Goal: Navigation & Orientation: Find specific page/section

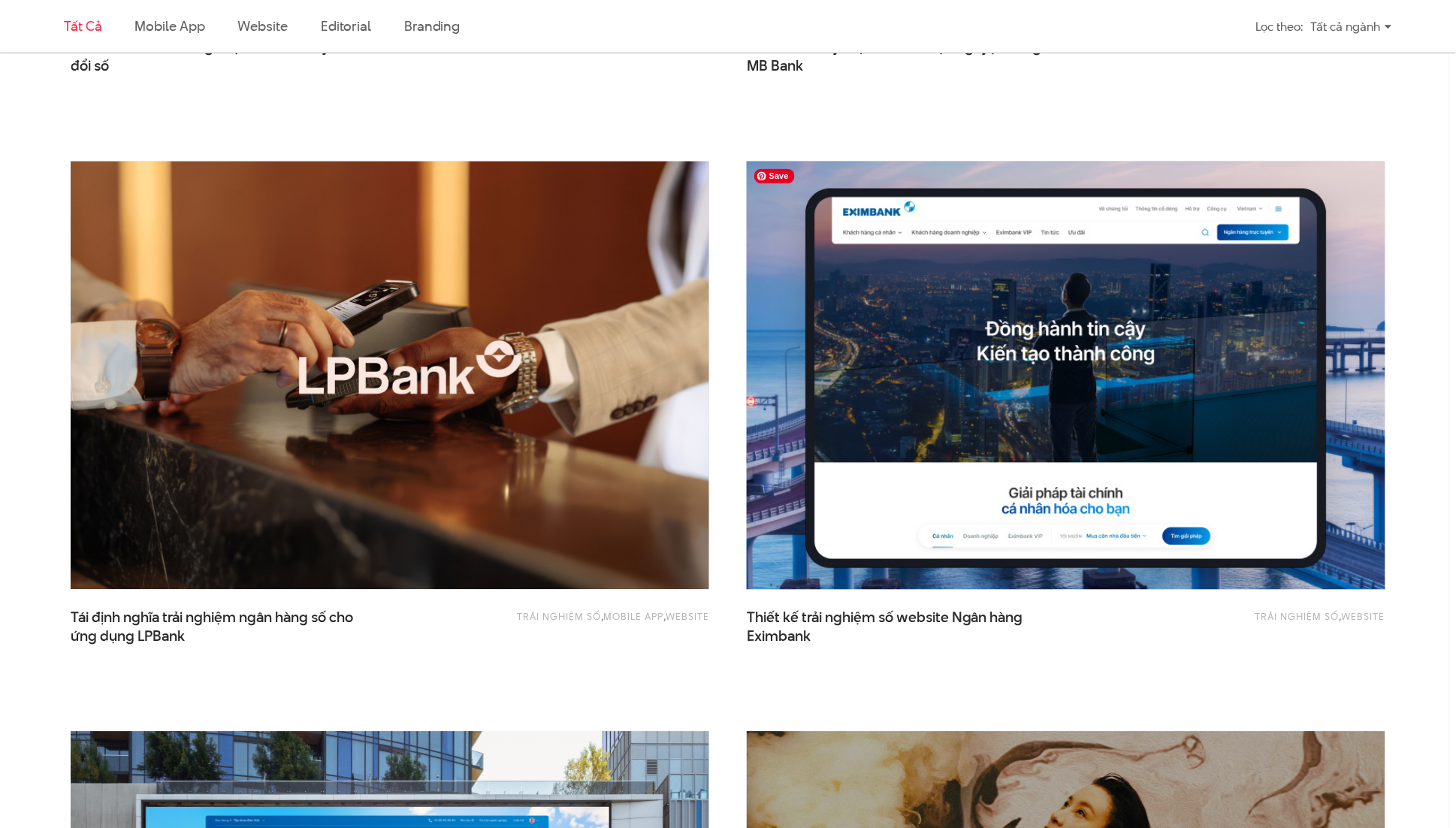
scroll to position [1217, 0]
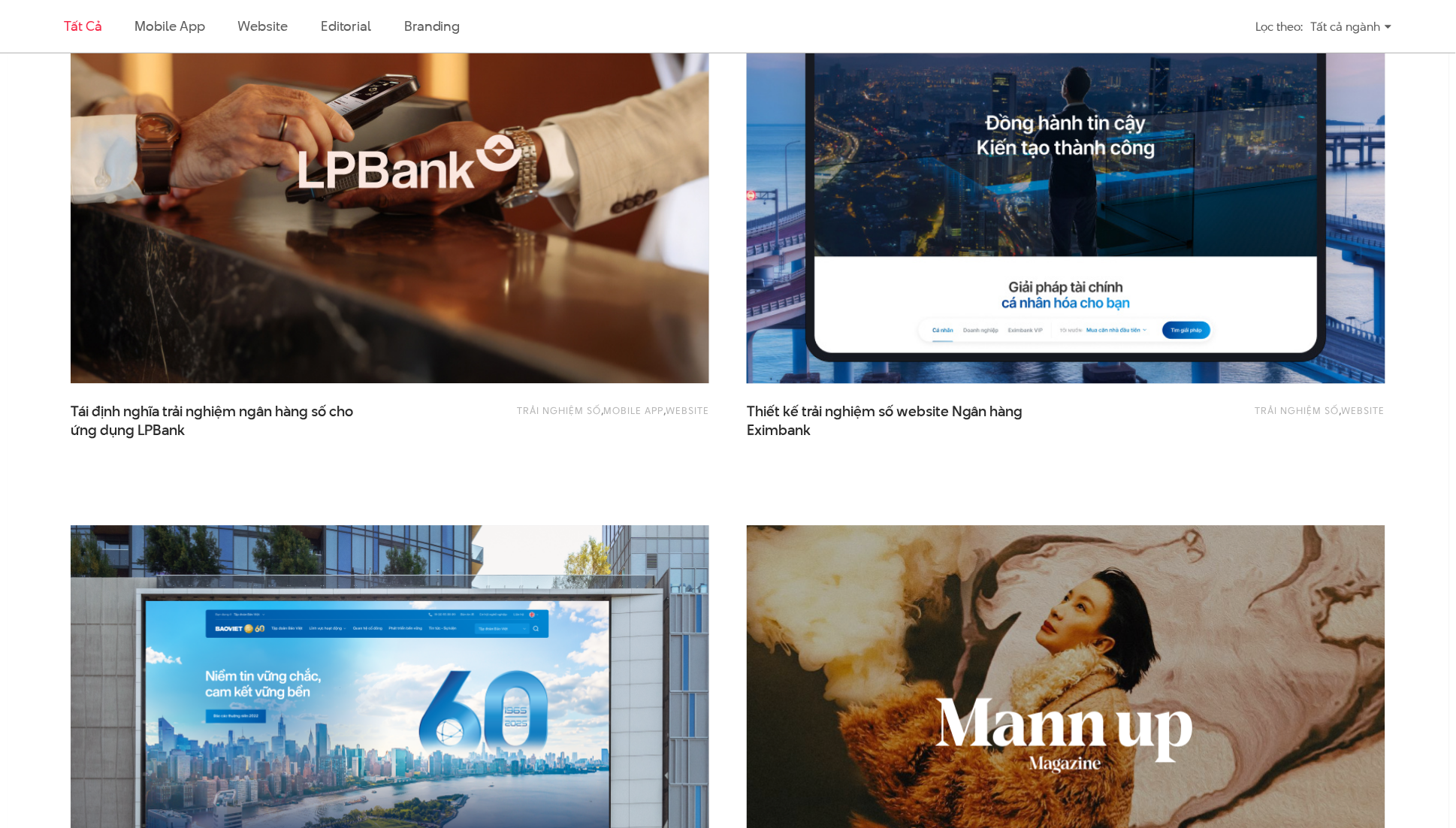
click at [980, 201] on img at bounding box center [1066, 169] width 703 height 471
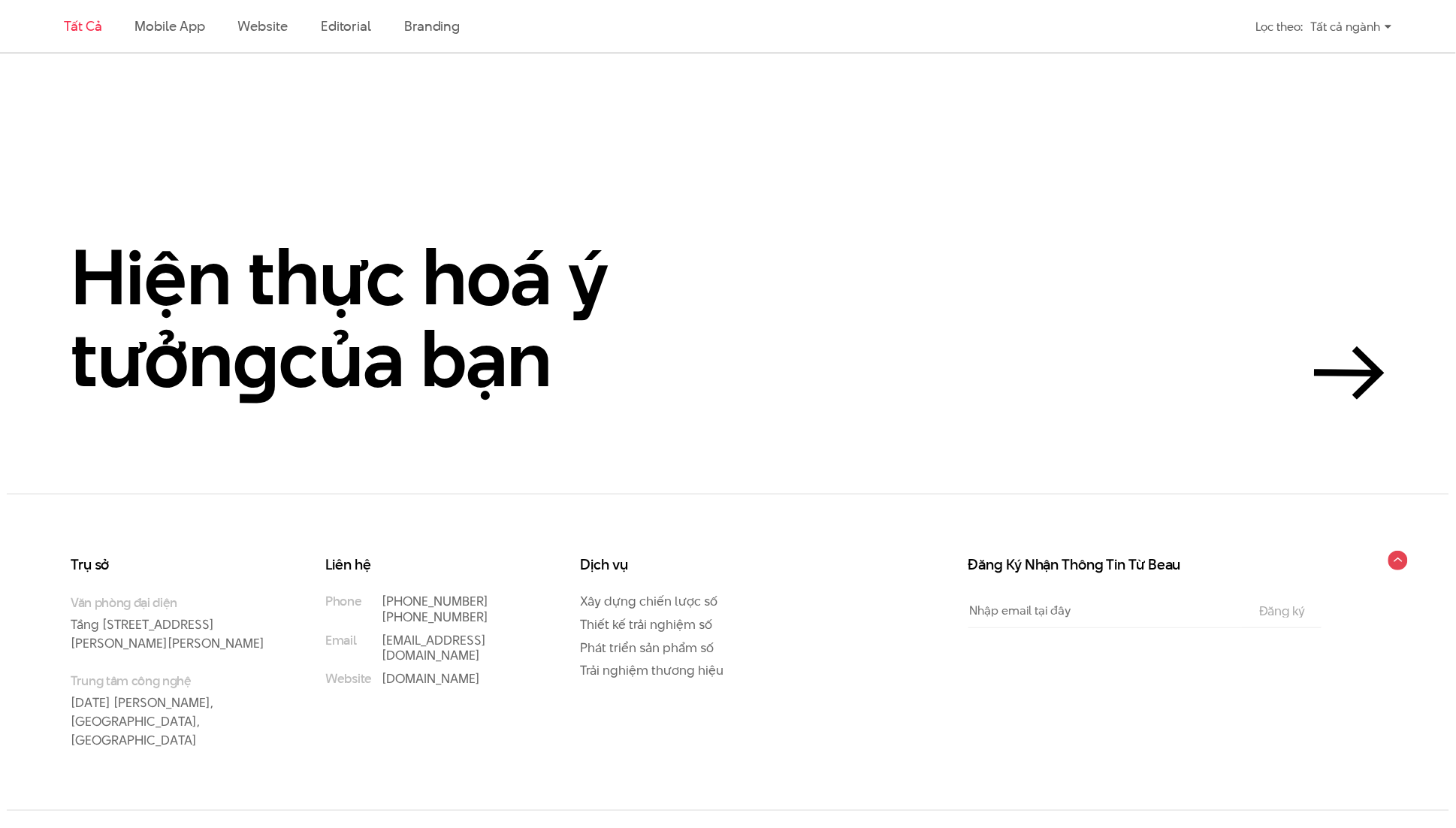
scroll to position [4170, 0]
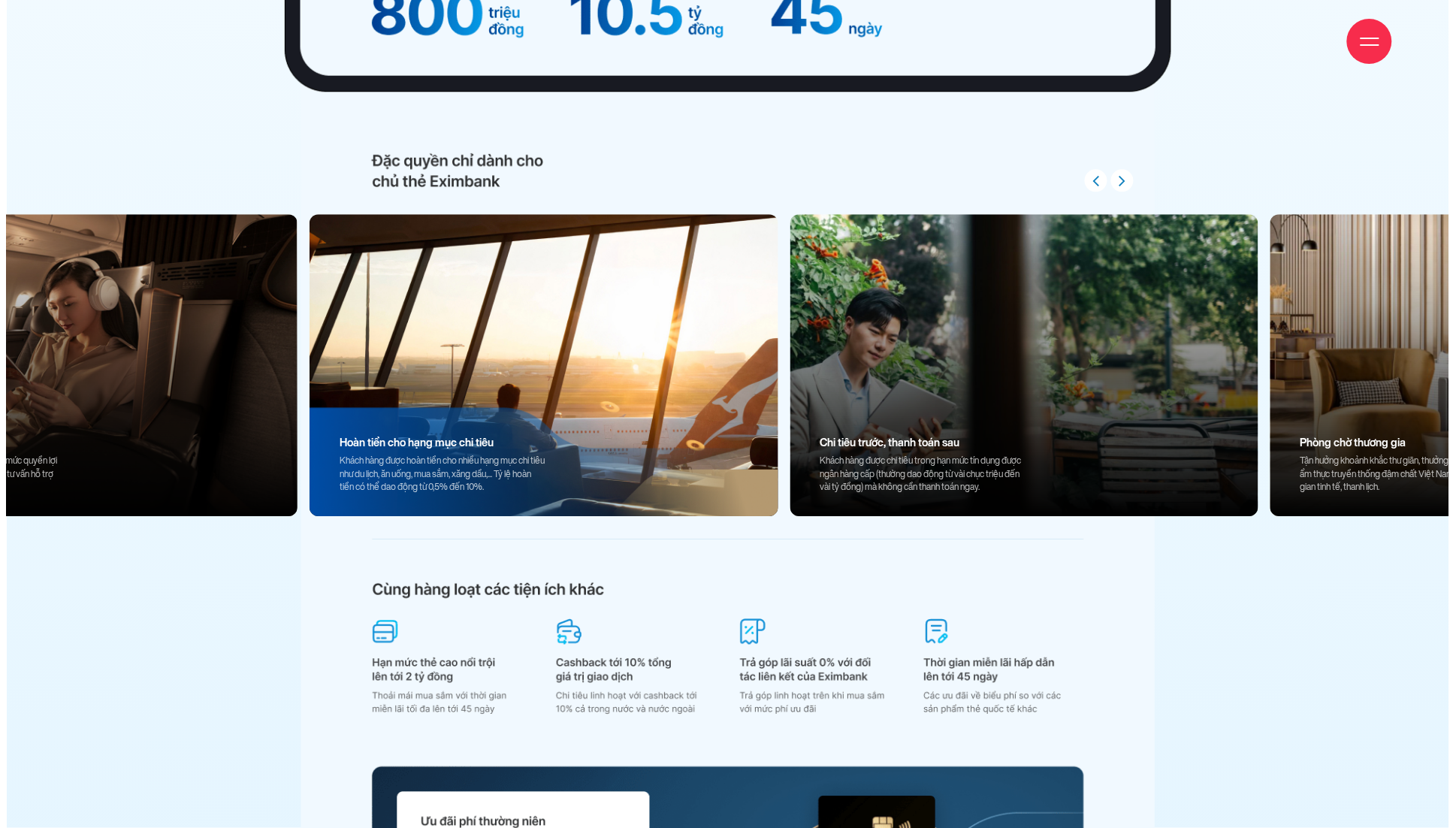
scroll to position [18105, 0]
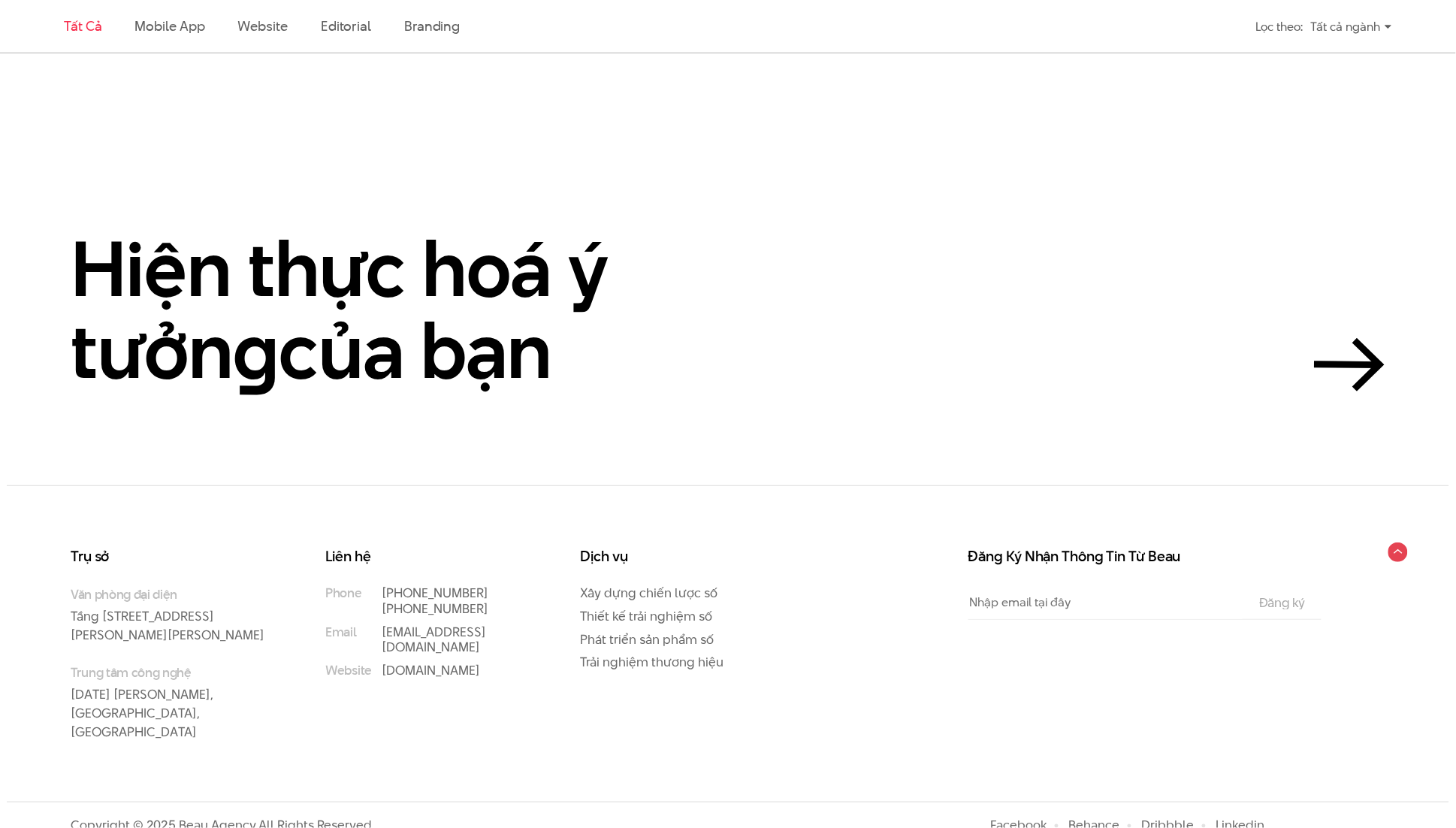
scroll to position [4170, 0]
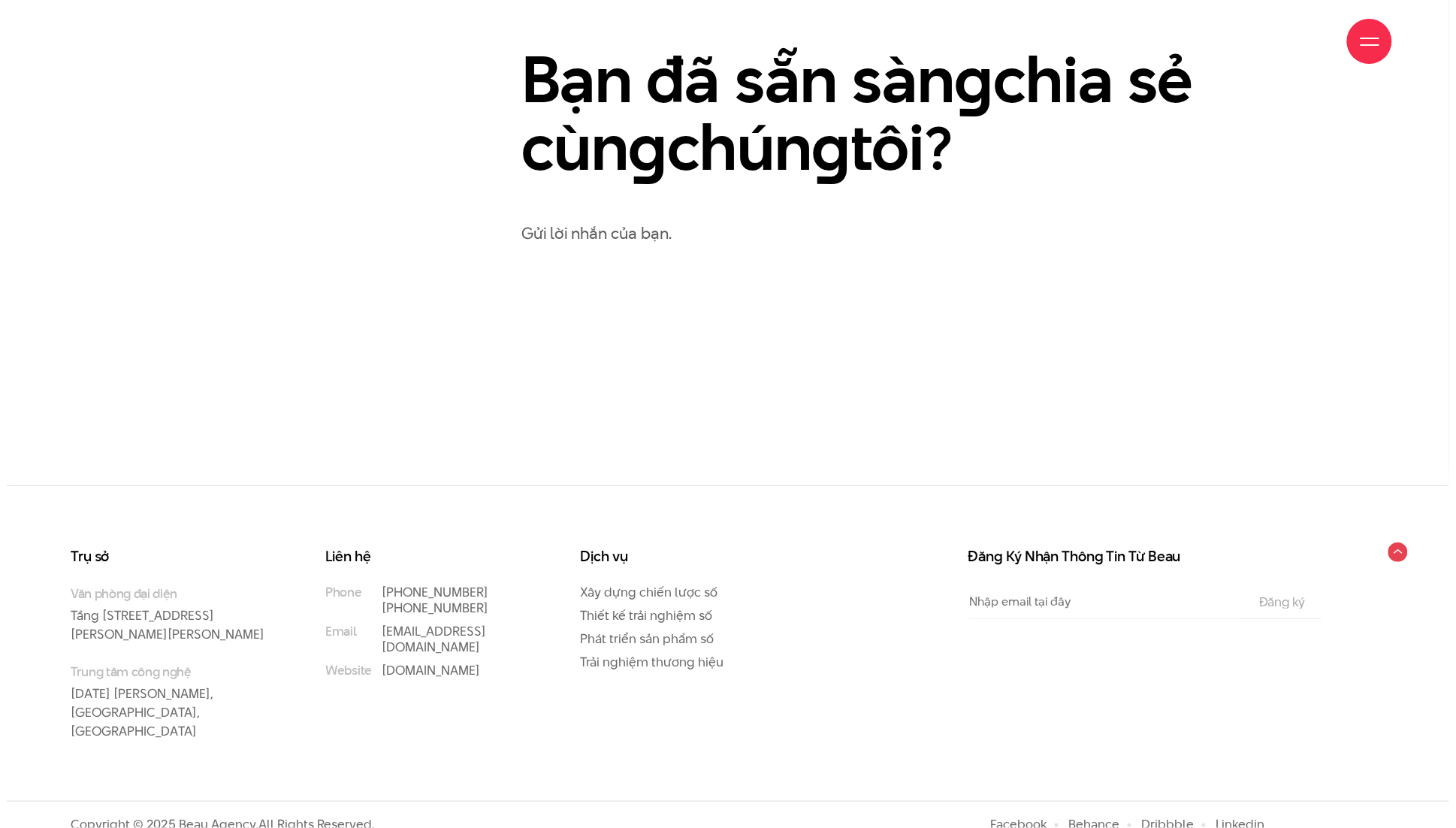
scroll to position [954, 0]
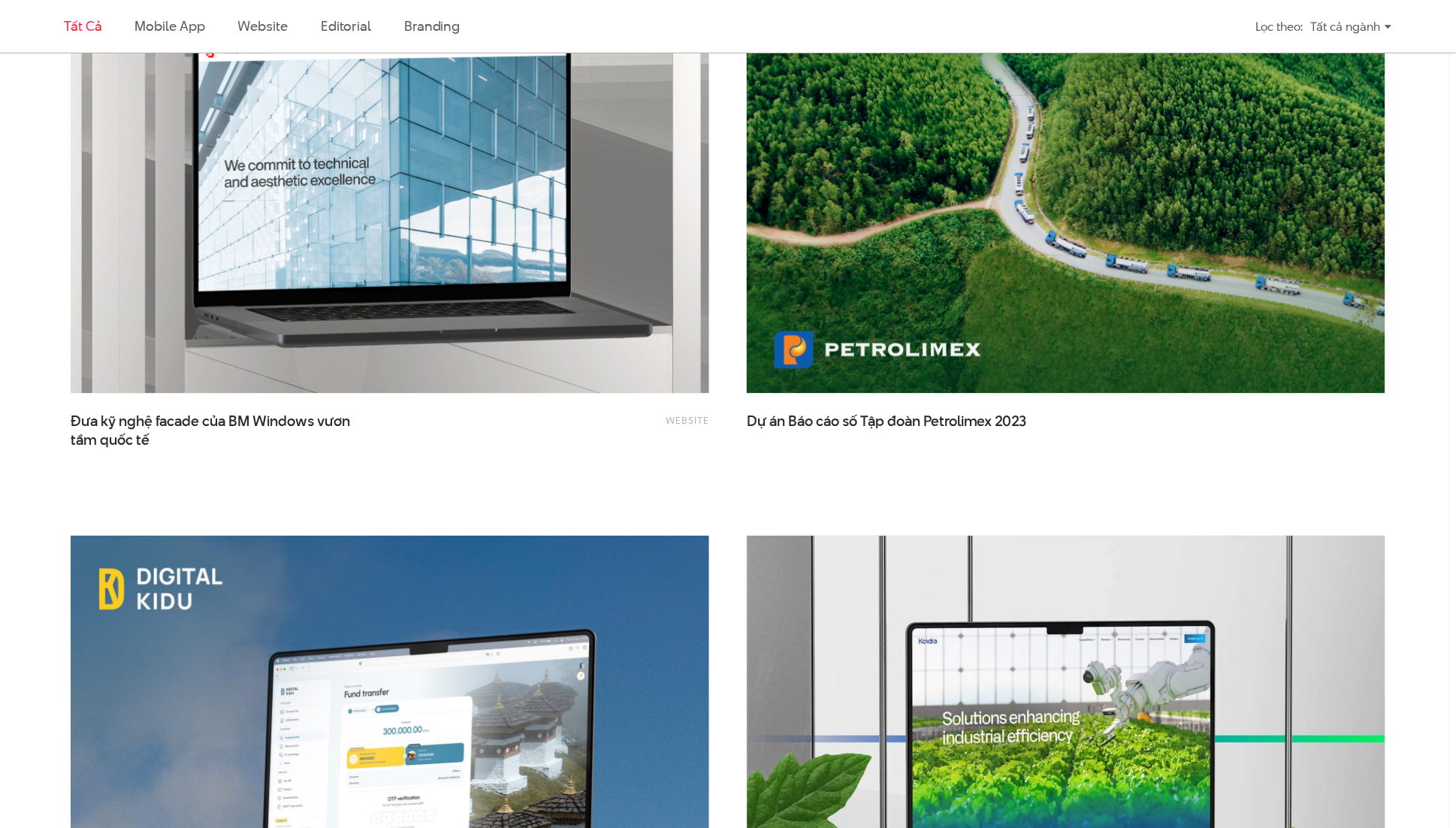
scroll to position [4170, 0]
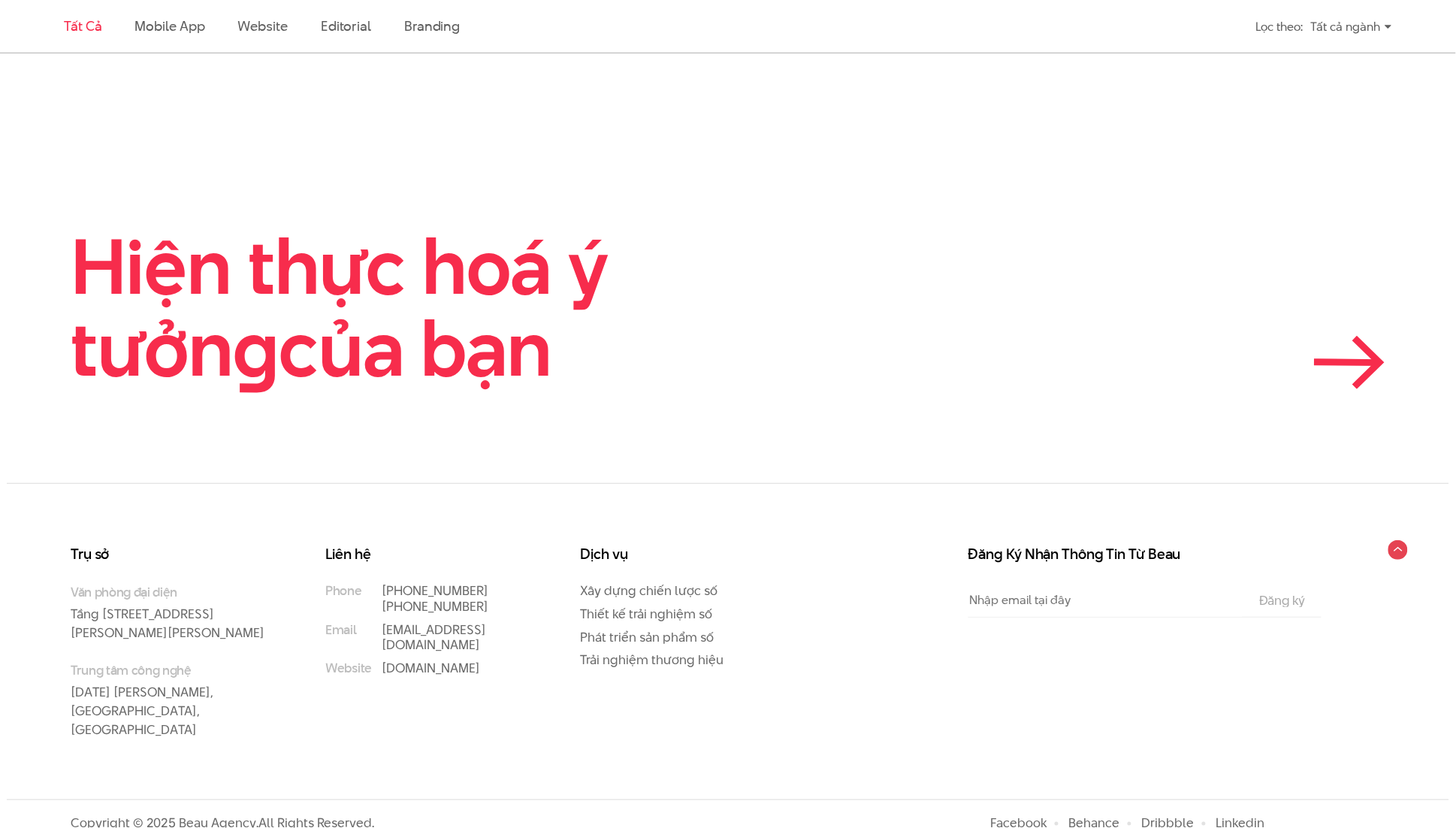
drag, startPoint x: 413, startPoint y: 240, endPoint x: 403, endPoint y: 238, distance: 10.2
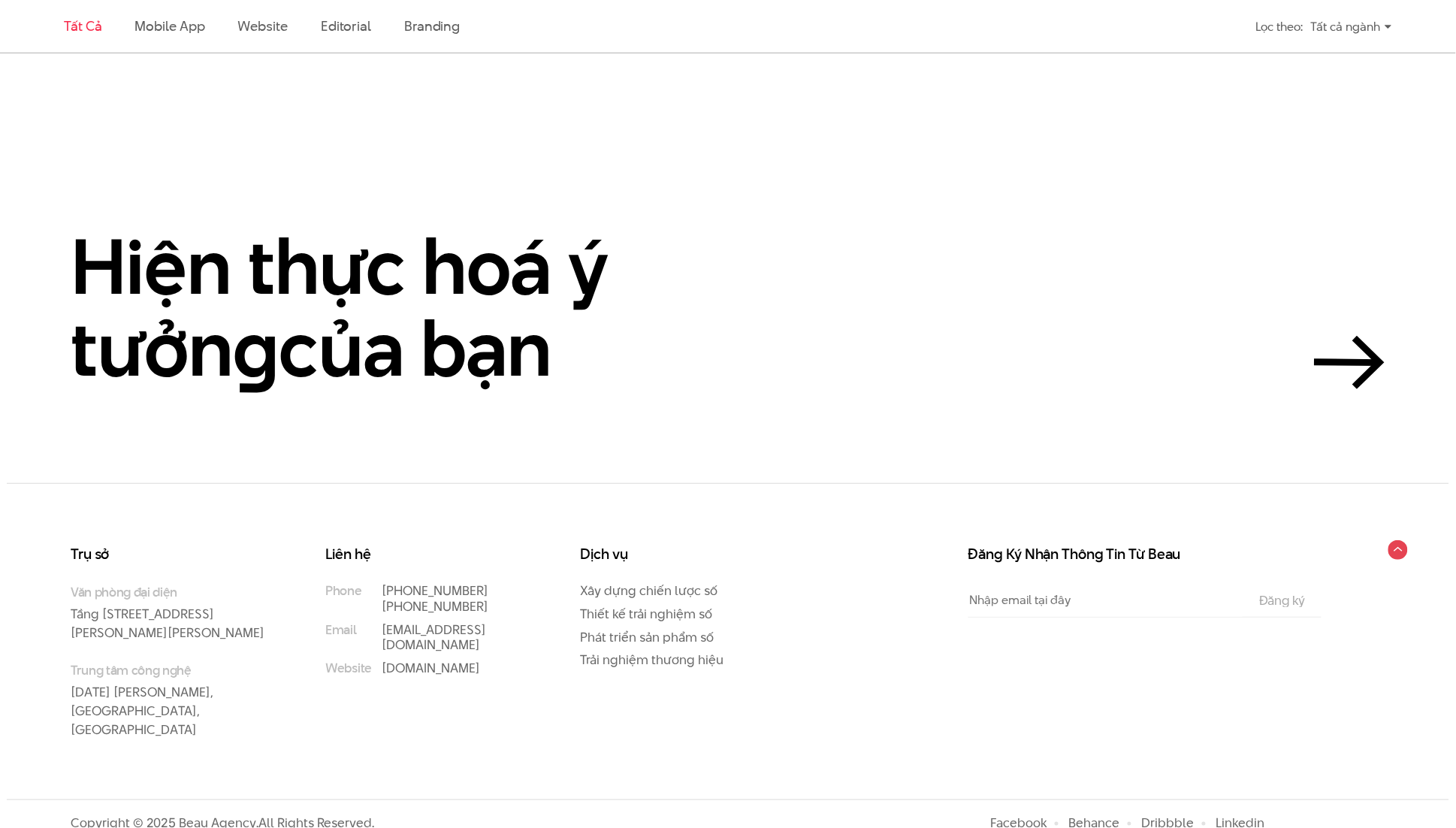
drag, startPoint x: 403, startPoint y: 238, endPoint x: 395, endPoint y: 210, distance: 29.1
click at [402, 238] on h2 "Hiện thực hoá ý tưởn g của bạn" at bounding box center [409, 308] width 676 height 165
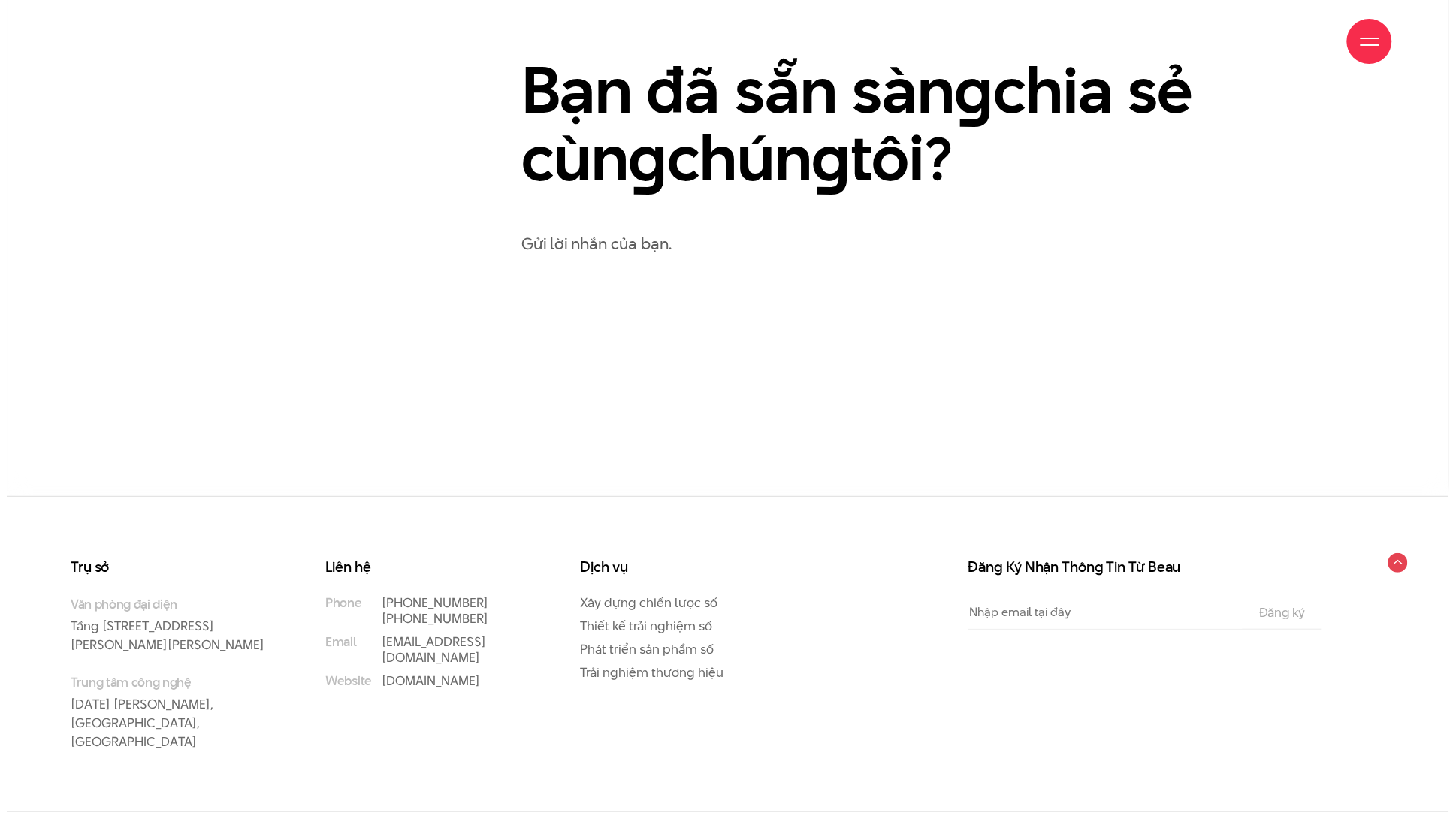
scroll to position [954, 0]
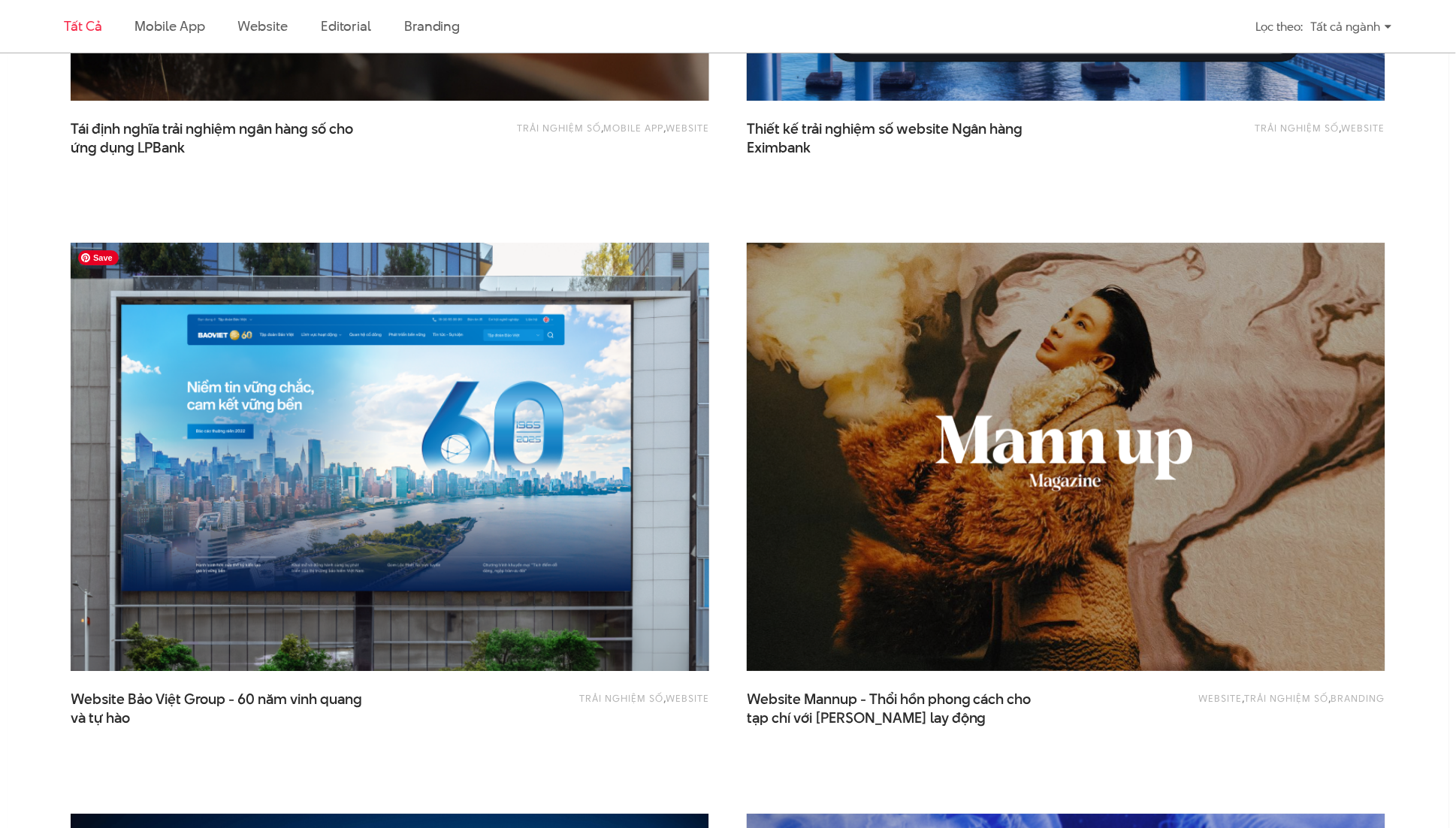
scroll to position [1572, 0]
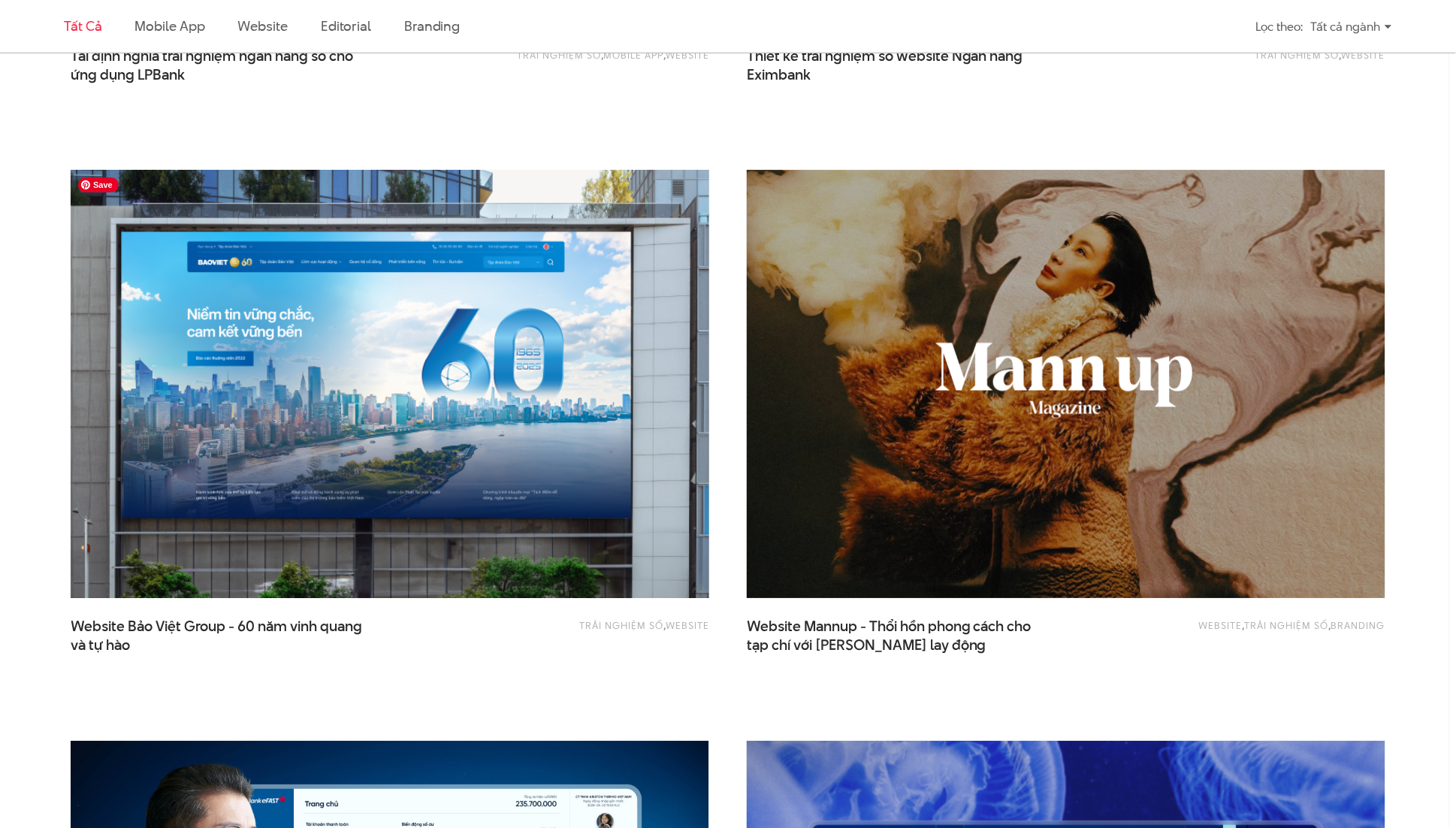
click at [503, 406] on img at bounding box center [391, 384] width 703 height 471
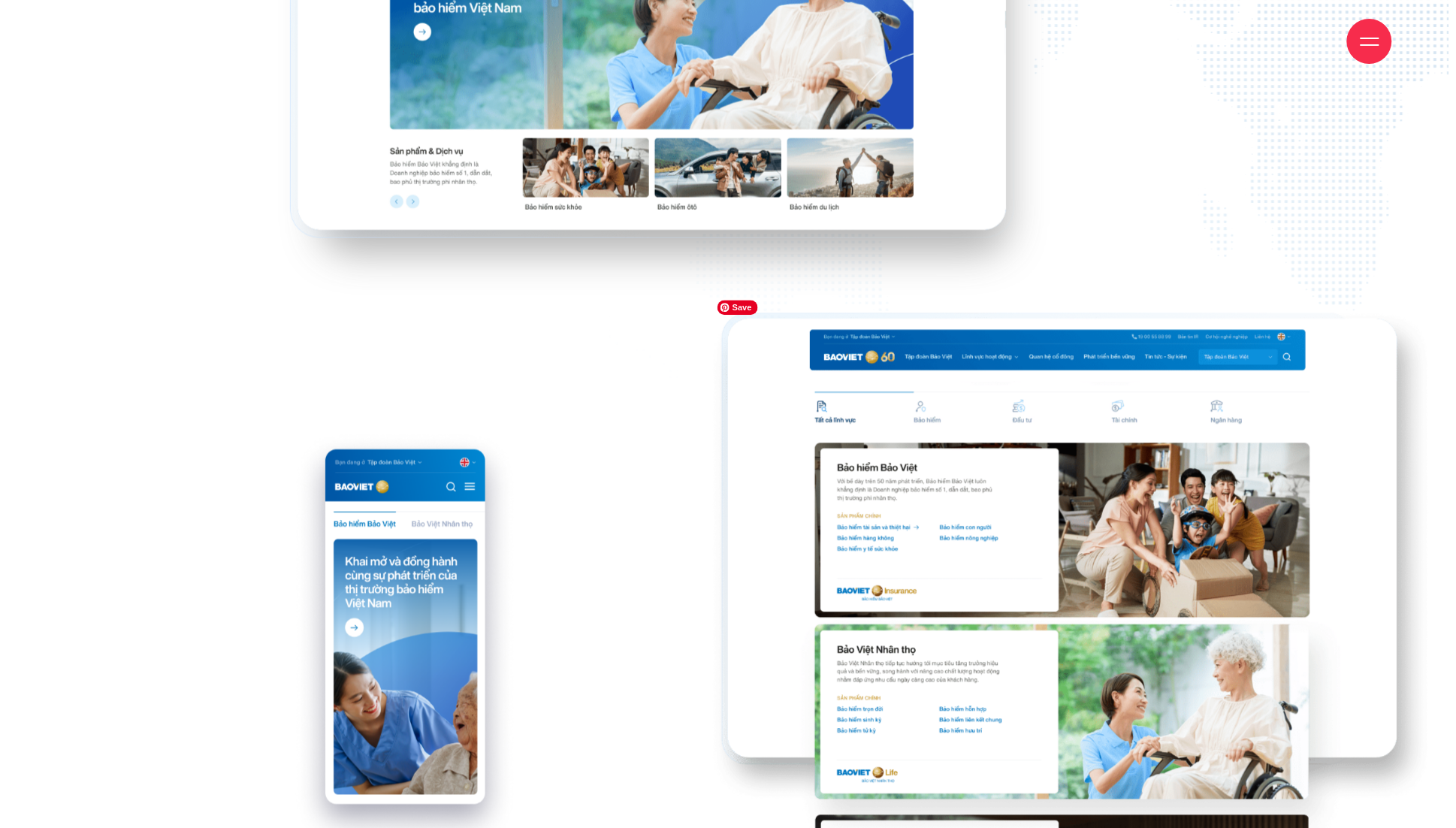
scroll to position [22408, 0]
